Goal: Task Accomplishment & Management: Manage account settings

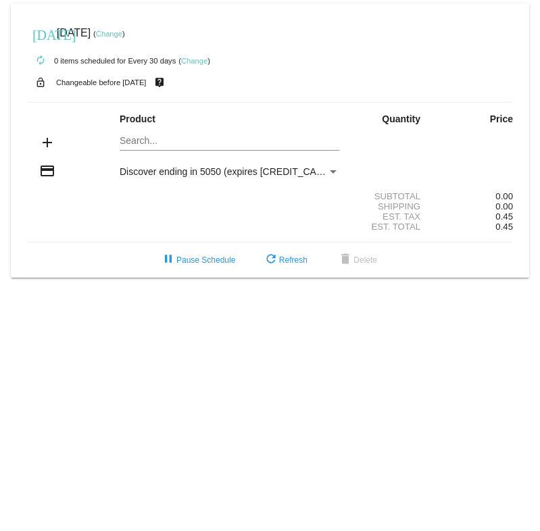
click at [155, 139] on mat-card "[DATE] [DATE] ( Change ) autorenew 0 items scheduled for Every 30 days ( Change…" at bounding box center [270, 140] width 518 height 274
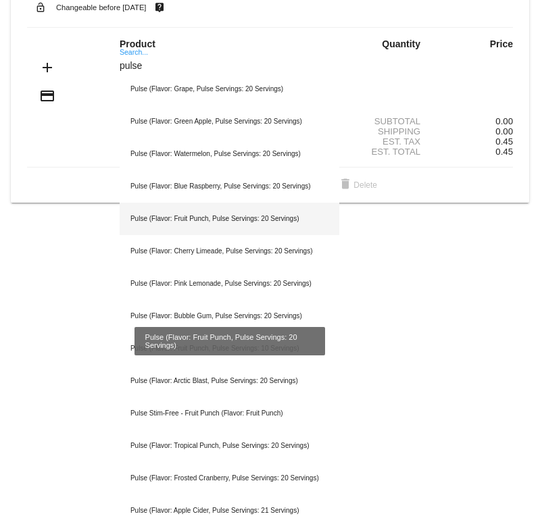
scroll to position [82, 0]
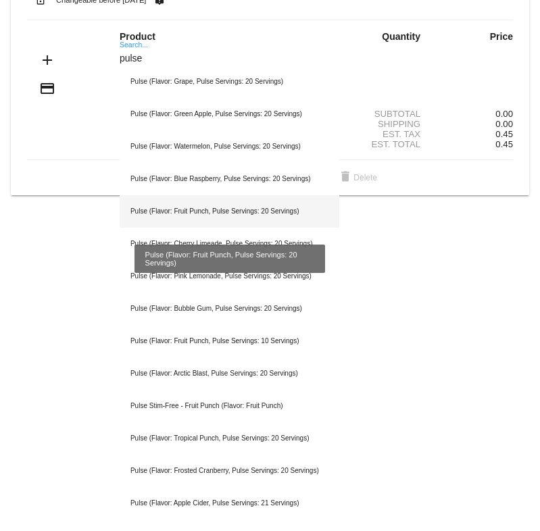
type input "pulse"
click at [201, 216] on div "Pulse (Flavor: Fruit Punch, Pulse Servings: 20 Servings)" at bounding box center [230, 211] width 220 height 32
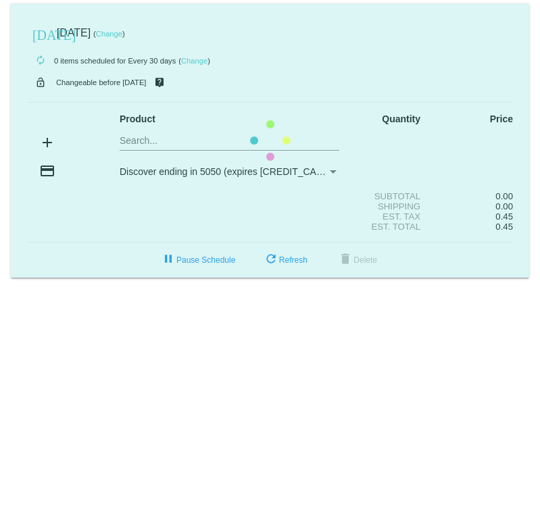
scroll to position [0, 0]
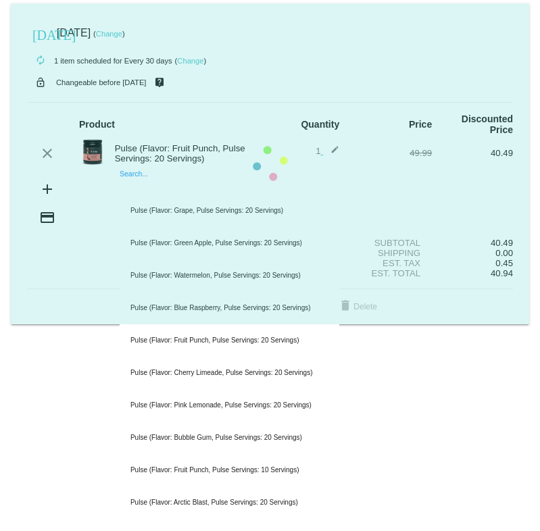
click at [134, 184] on mat-card "[DATE] [DATE] ( Change ) autorenew 1 item scheduled for Every 30 days ( Change …" at bounding box center [270, 163] width 518 height 321
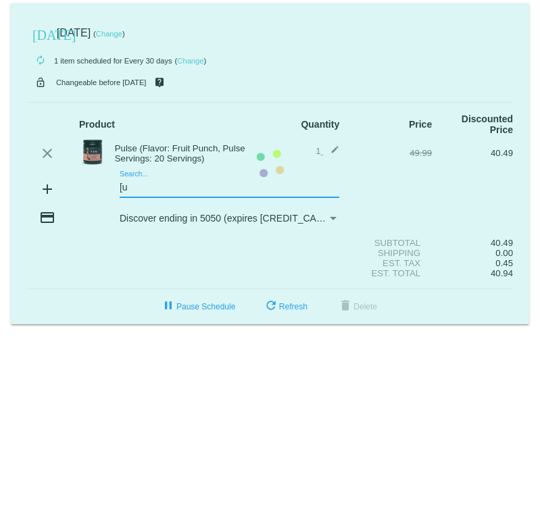
type input "["
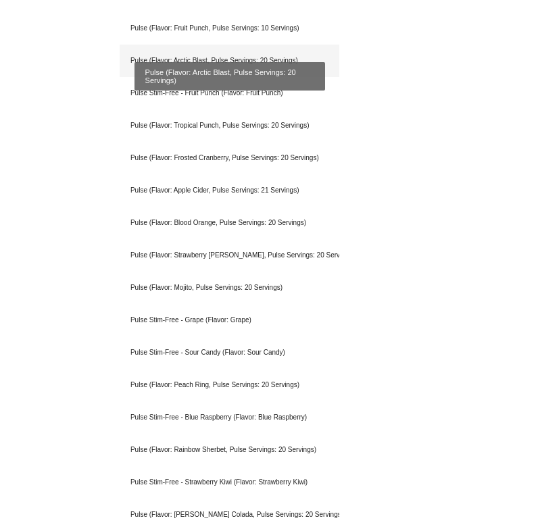
scroll to position [433, 0]
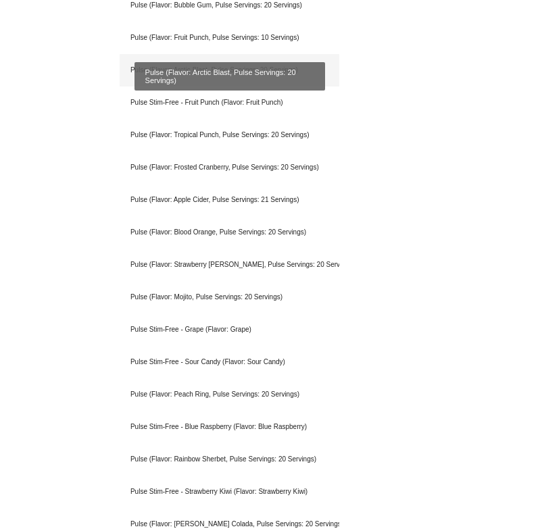
type input "pulse"
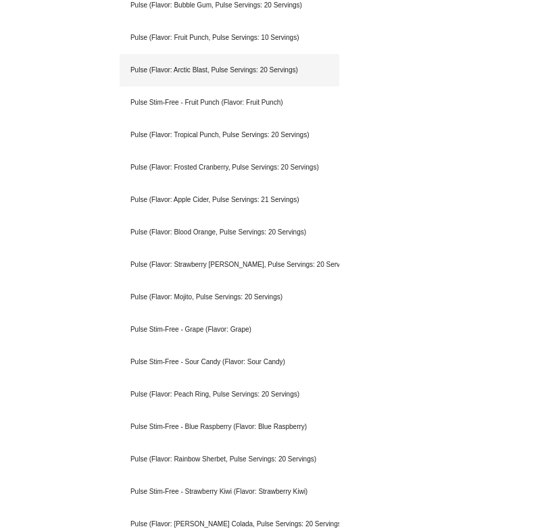
click at [253, 39] on div "Pulse (Flavor: Fruit Punch, Pulse Servings: 10 Servings)" at bounding box center [230, 38] width 220 height 32
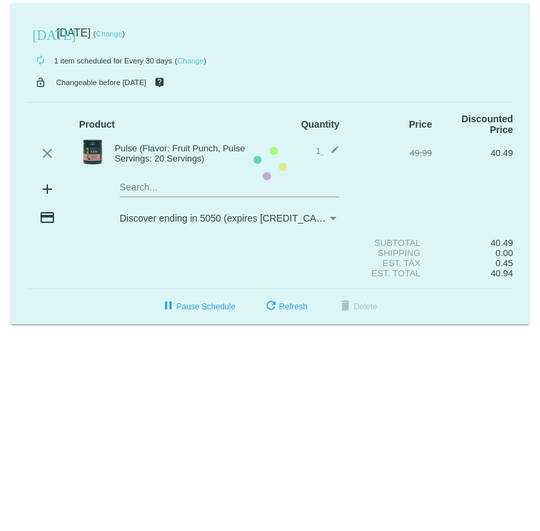
scroll to position [0, 0]
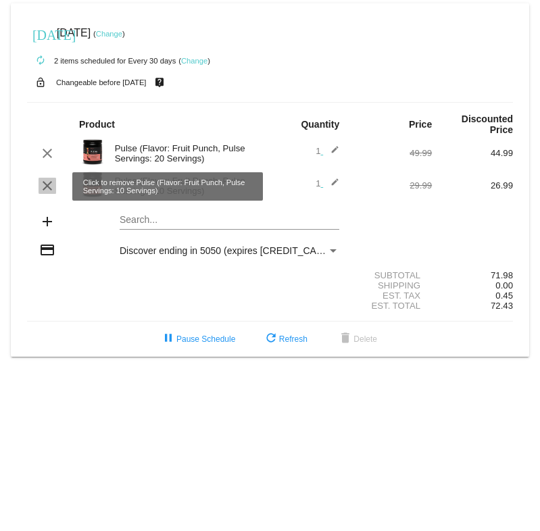
click at [49, 187] on mat-icon "clear" at bounding box center [47, 186] width 16 height 16
